Goal: Transaction & Acquisition: Obtain resource

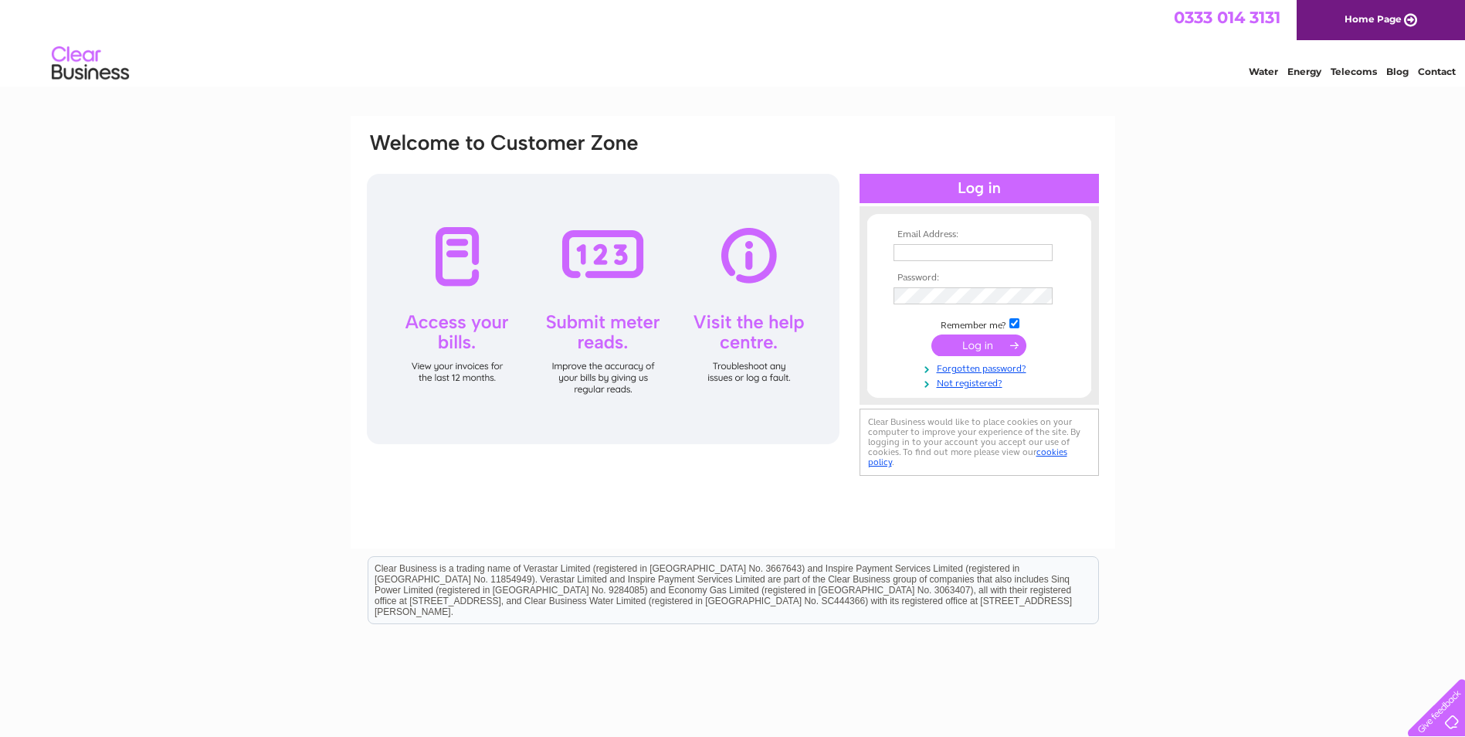
type input "[EMAIL_ADDRESS][DOMAIN_NAME]"
click at [963, 348] on input "submit" at bounding box center [978, 345] width 95 height 22
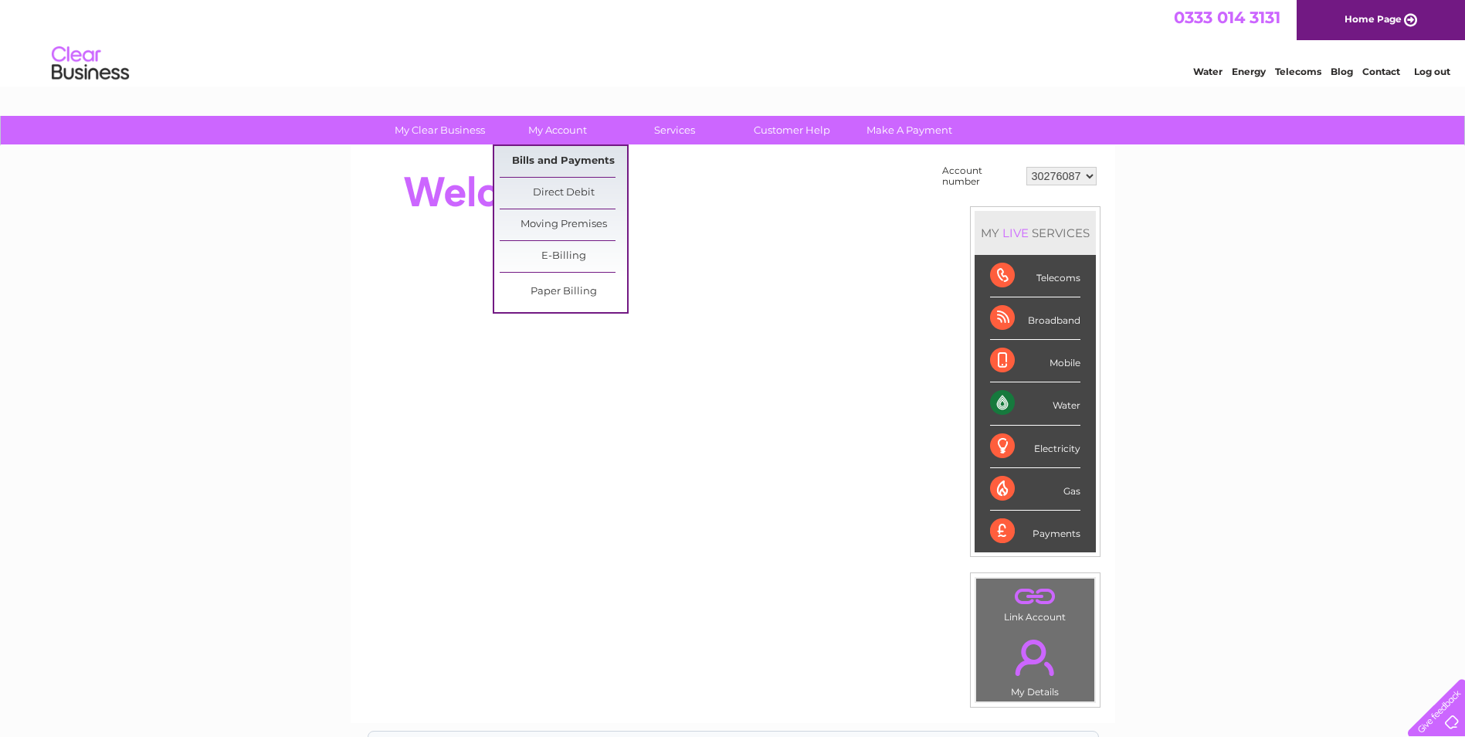
click at [563, 161] on link "Bills and Payments" at bounding box center [563, 161] width 127 height 31
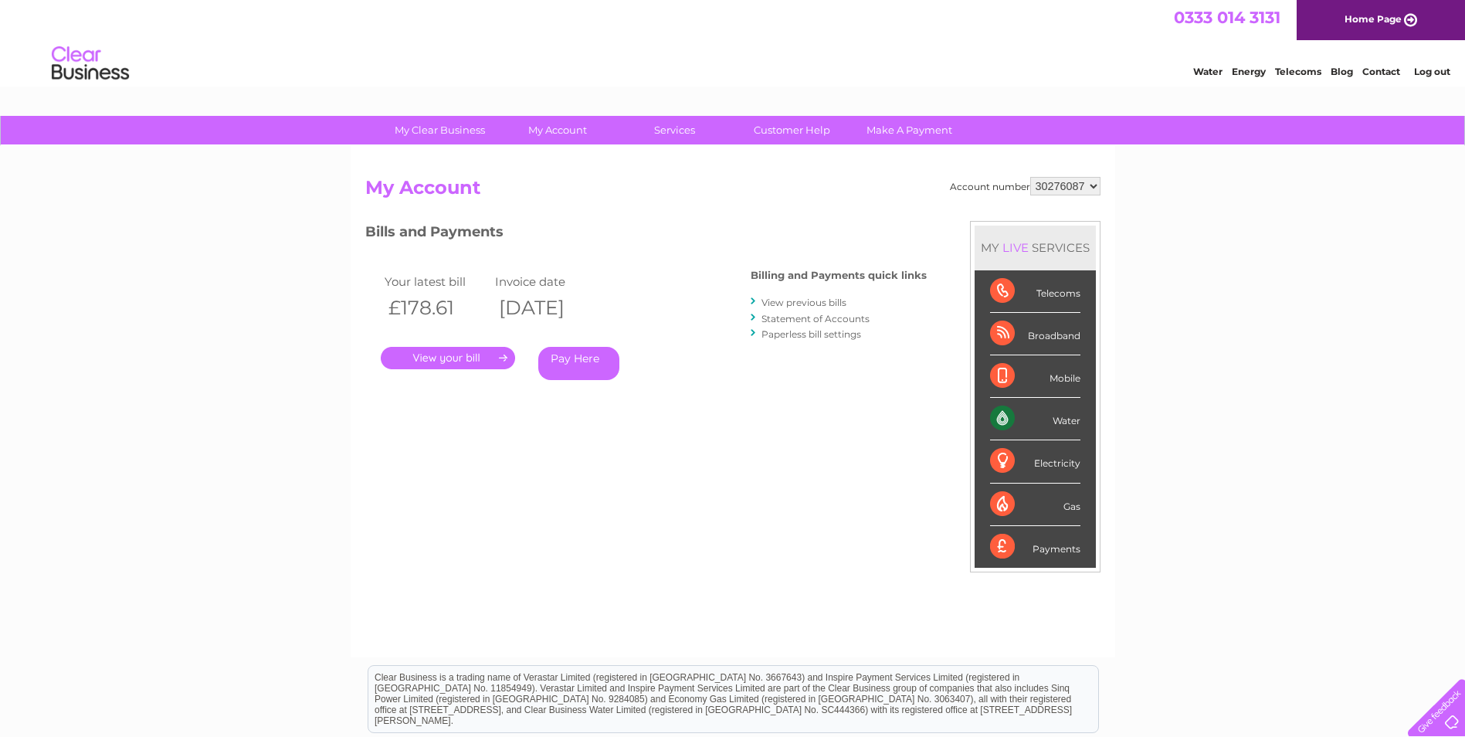
click at [449, 360] on link "." at bounding box center [448, 358] width 134 height 22
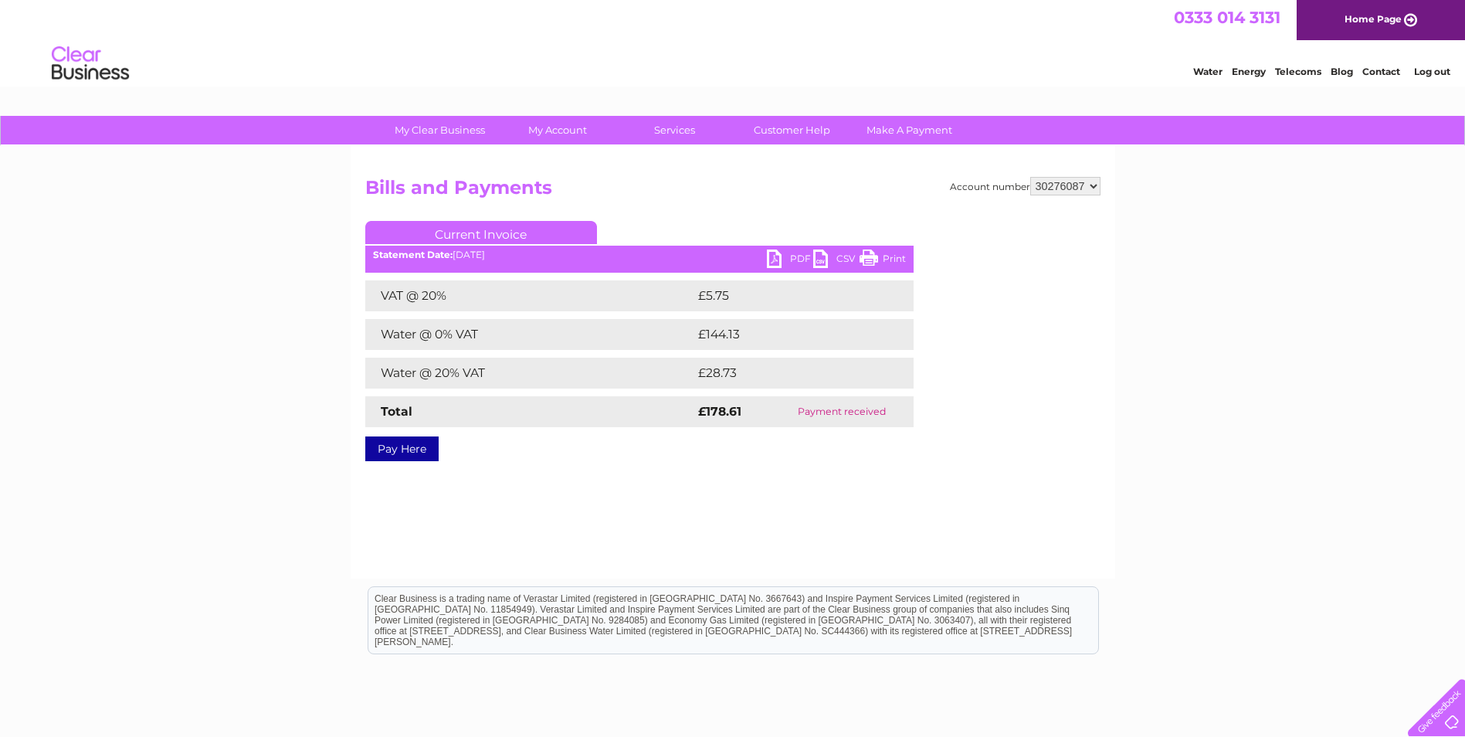
click at [785, 255] on link "PDF" at bounding box center [790, 260] width 46 height 22
